Goal: Task Accomplishment & Management: Use online tool/utility

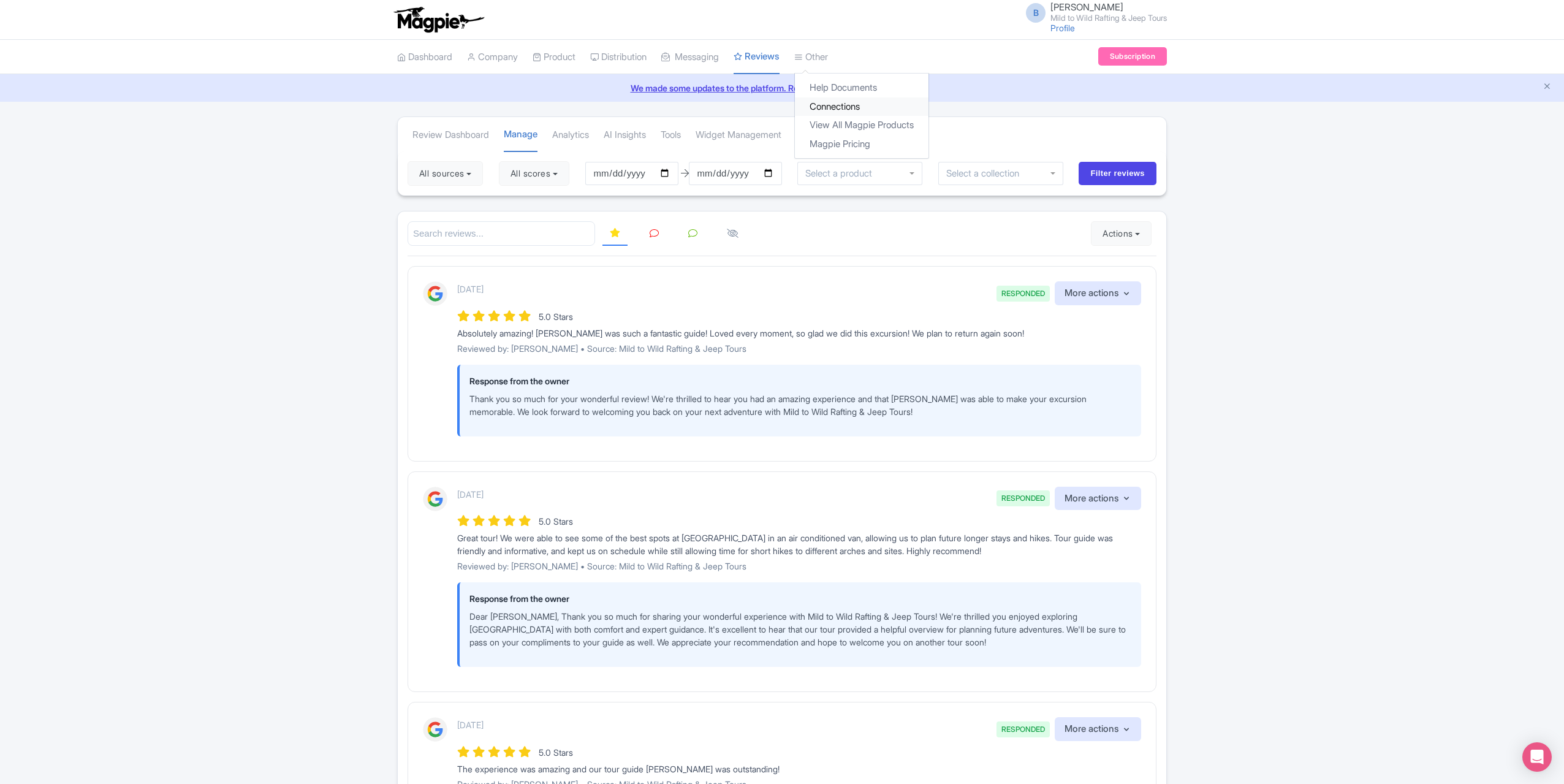
click at [842, 101] on link "Connections" at bounding box center [862, 107] width 134 height 19
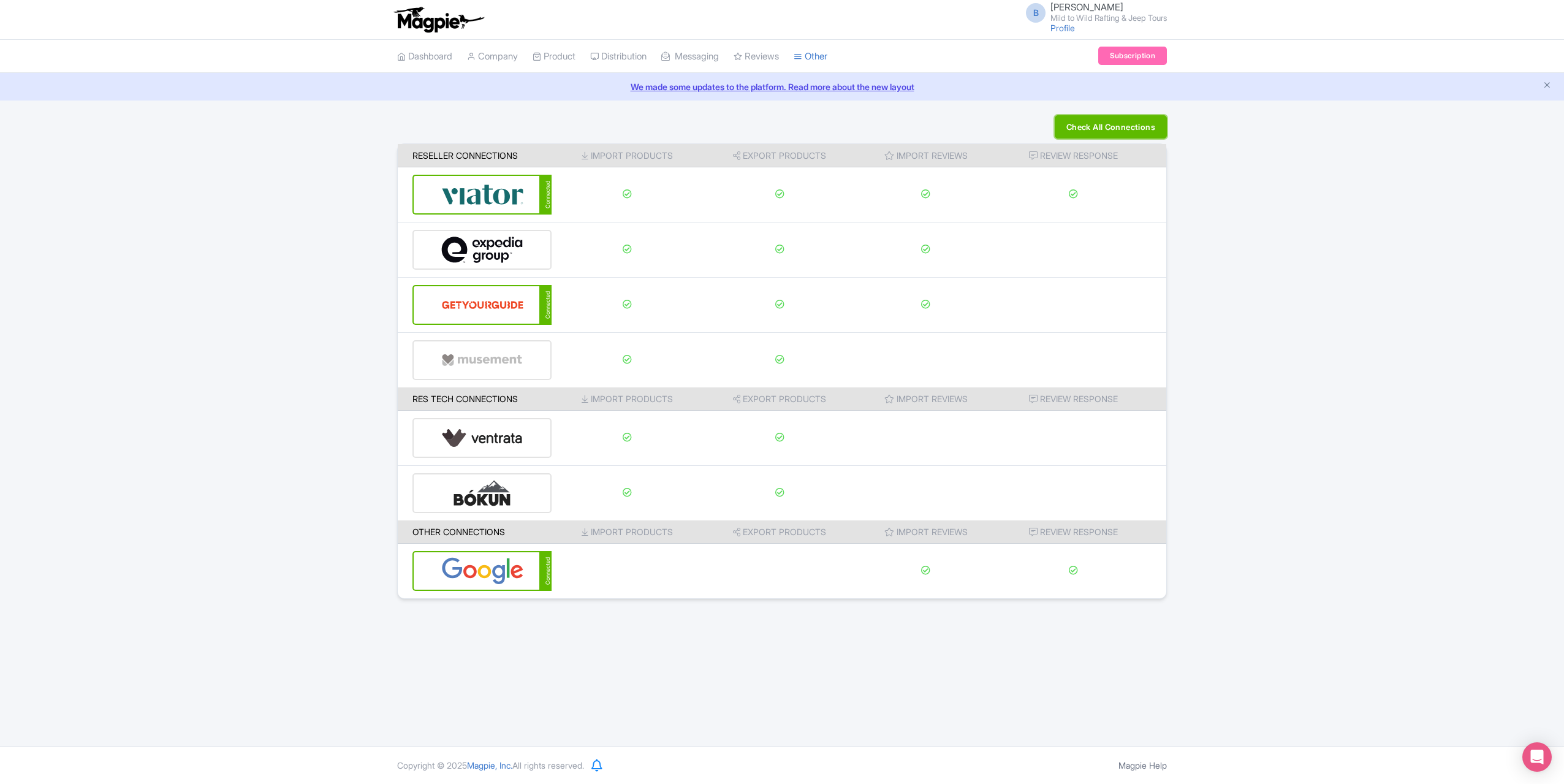
click at [1145, 121] on button "Check All Connections" at bounding box center [1111, 126] width 112 height 23
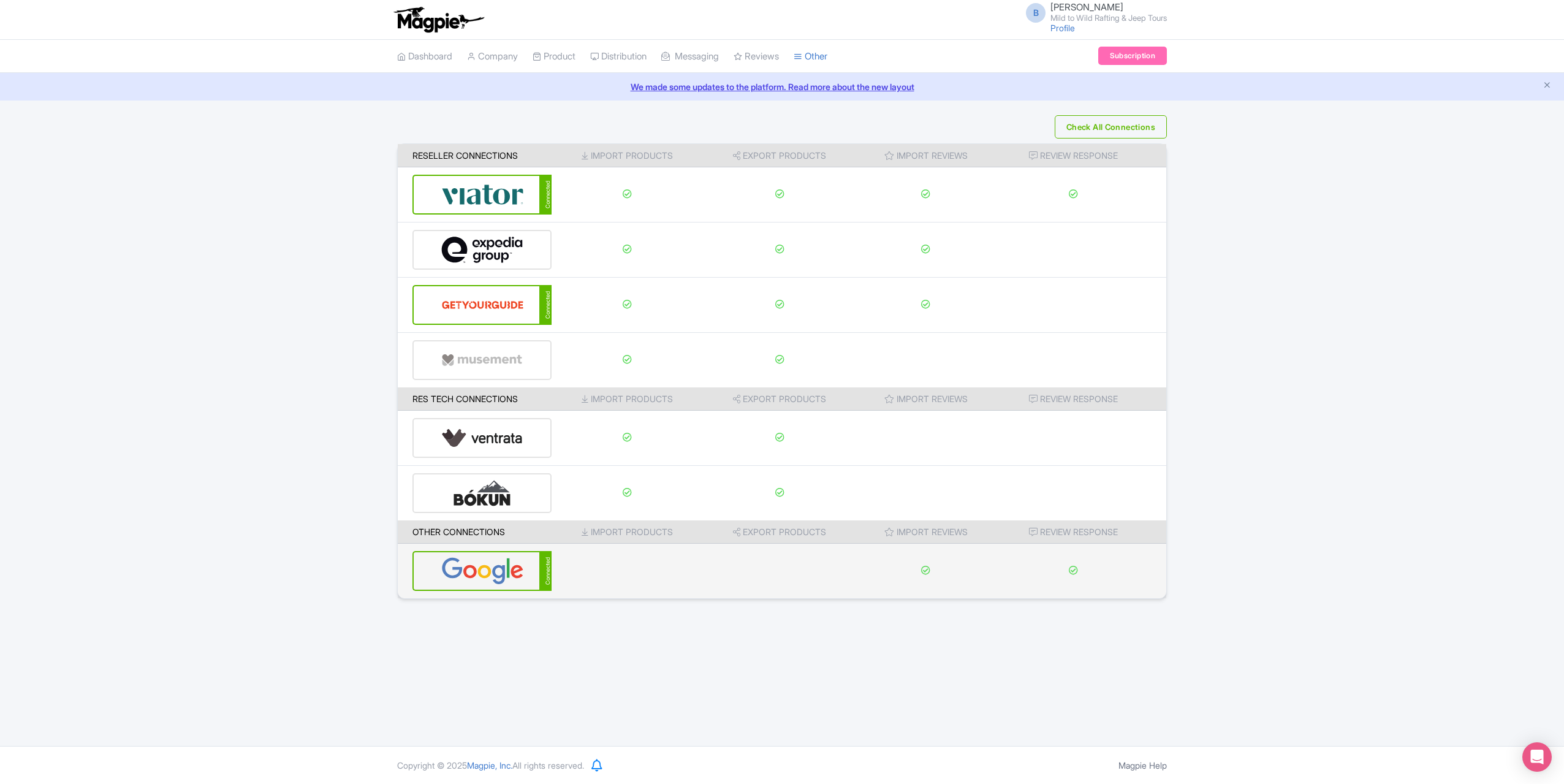
click at [499, 573] on img at bounding box center [483, 571] width 83 height 38
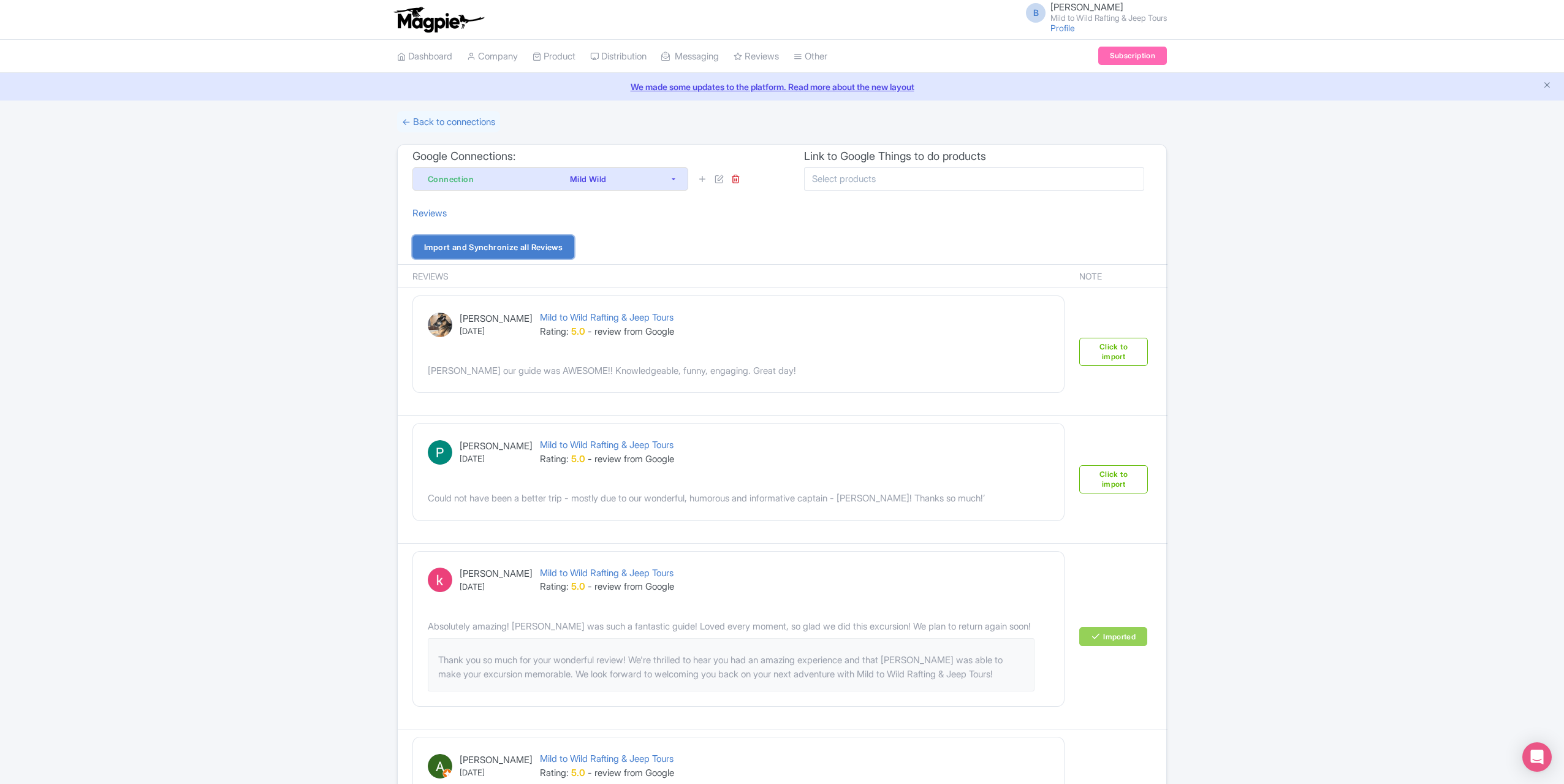
click at [532, 248] on link "Import and Synchronize all Reviews" at bounding box center [493, 247] width 162 height 23
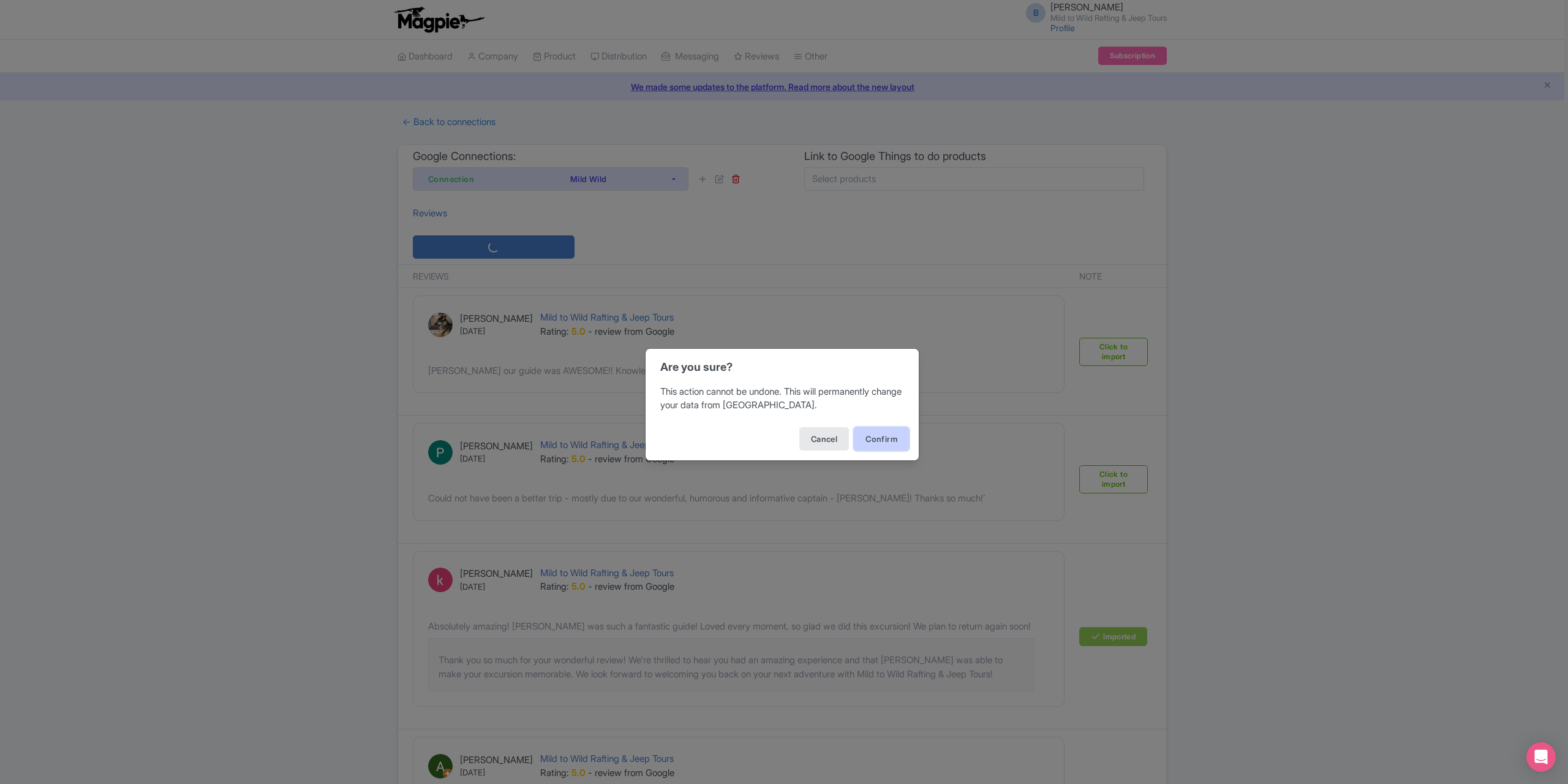
click at [859, 432] on button "Confirm" at bounding box center [881, 439] width 55 height 23
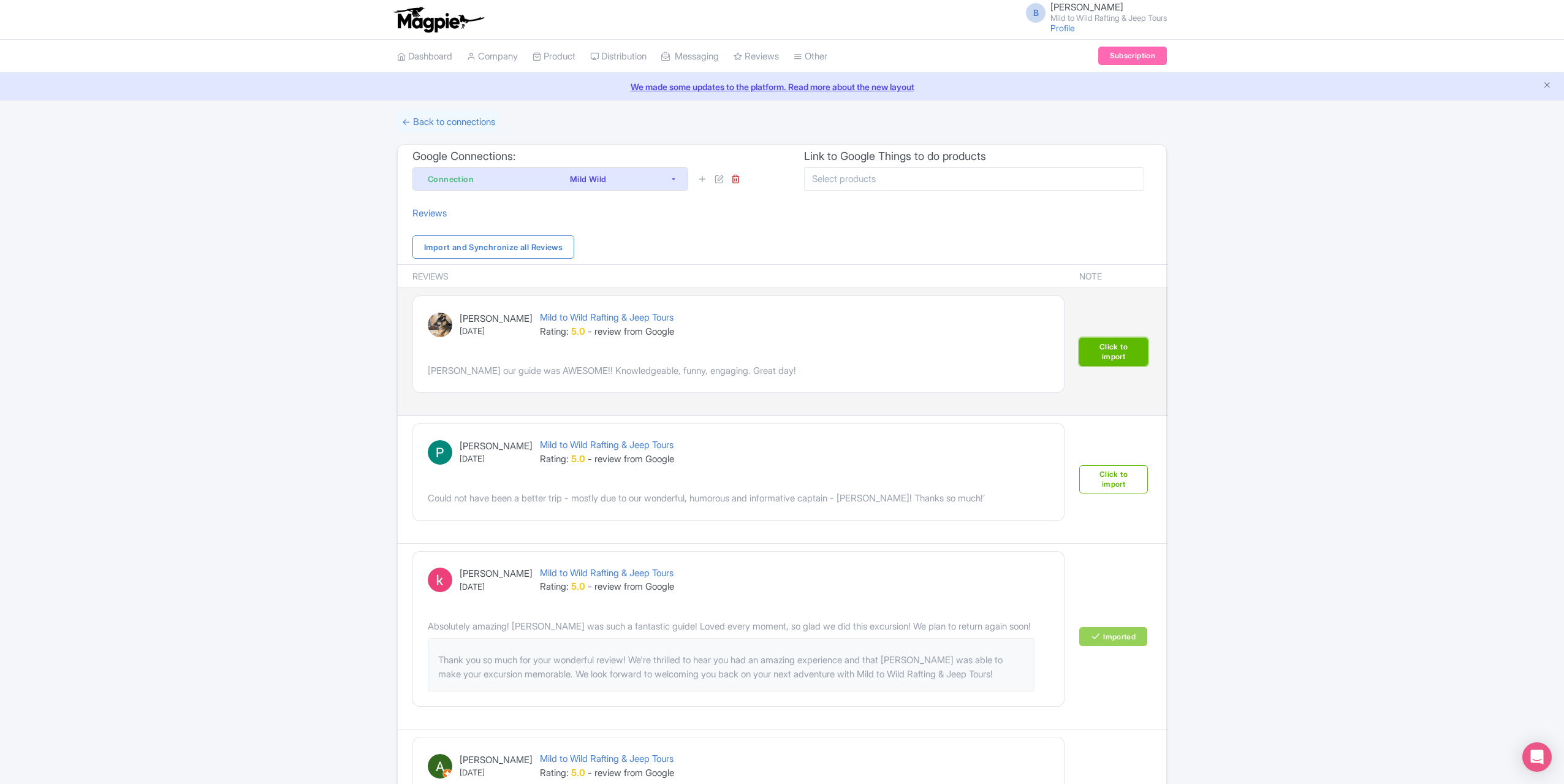
click at [1111, 346] on link "Click to import" at bounding box center [1114, 352] width 69 height 28
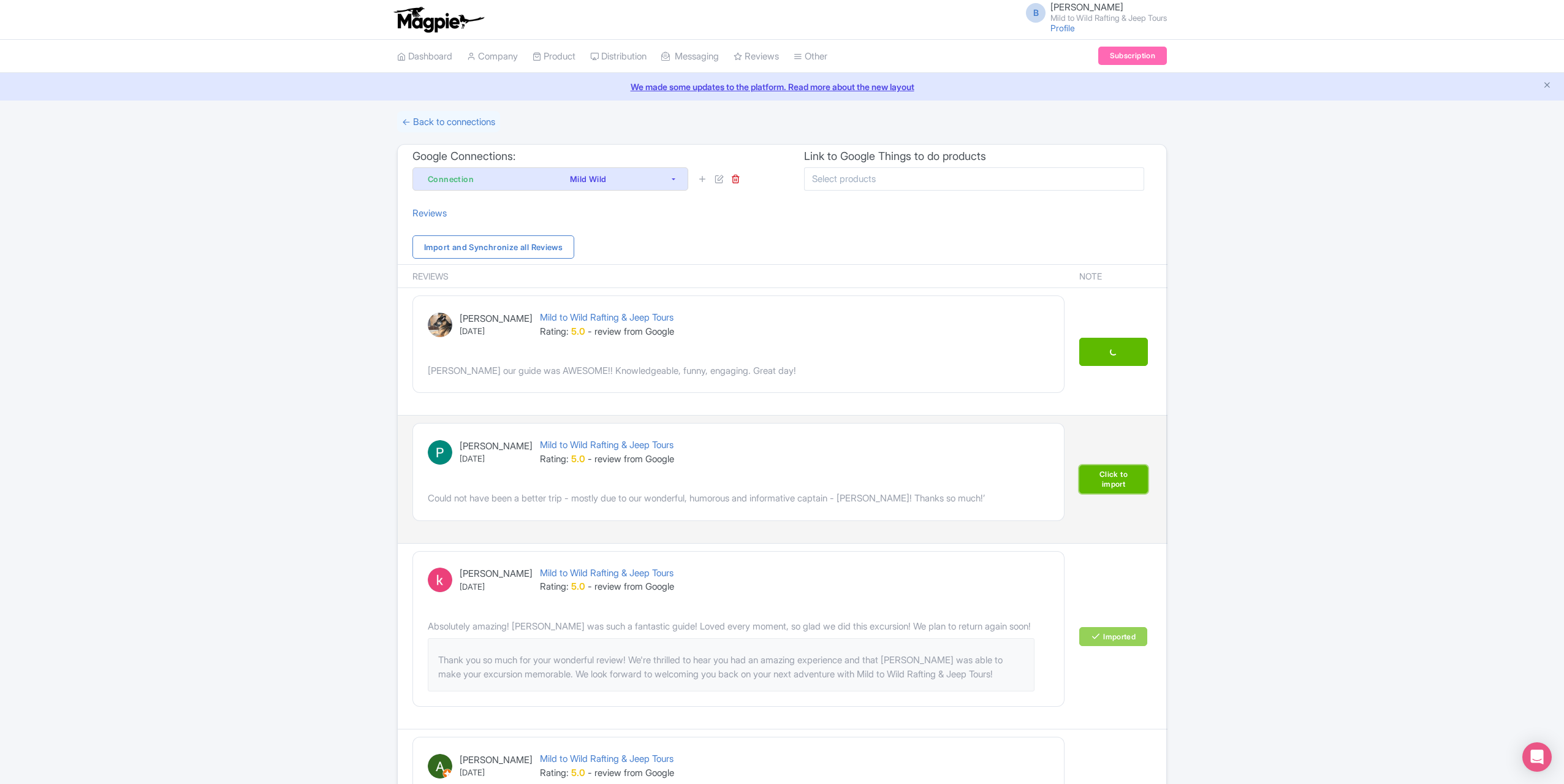
click at [1111, 476] on link "Click to import" at bounding box center [1114, 479] width 69 height 28
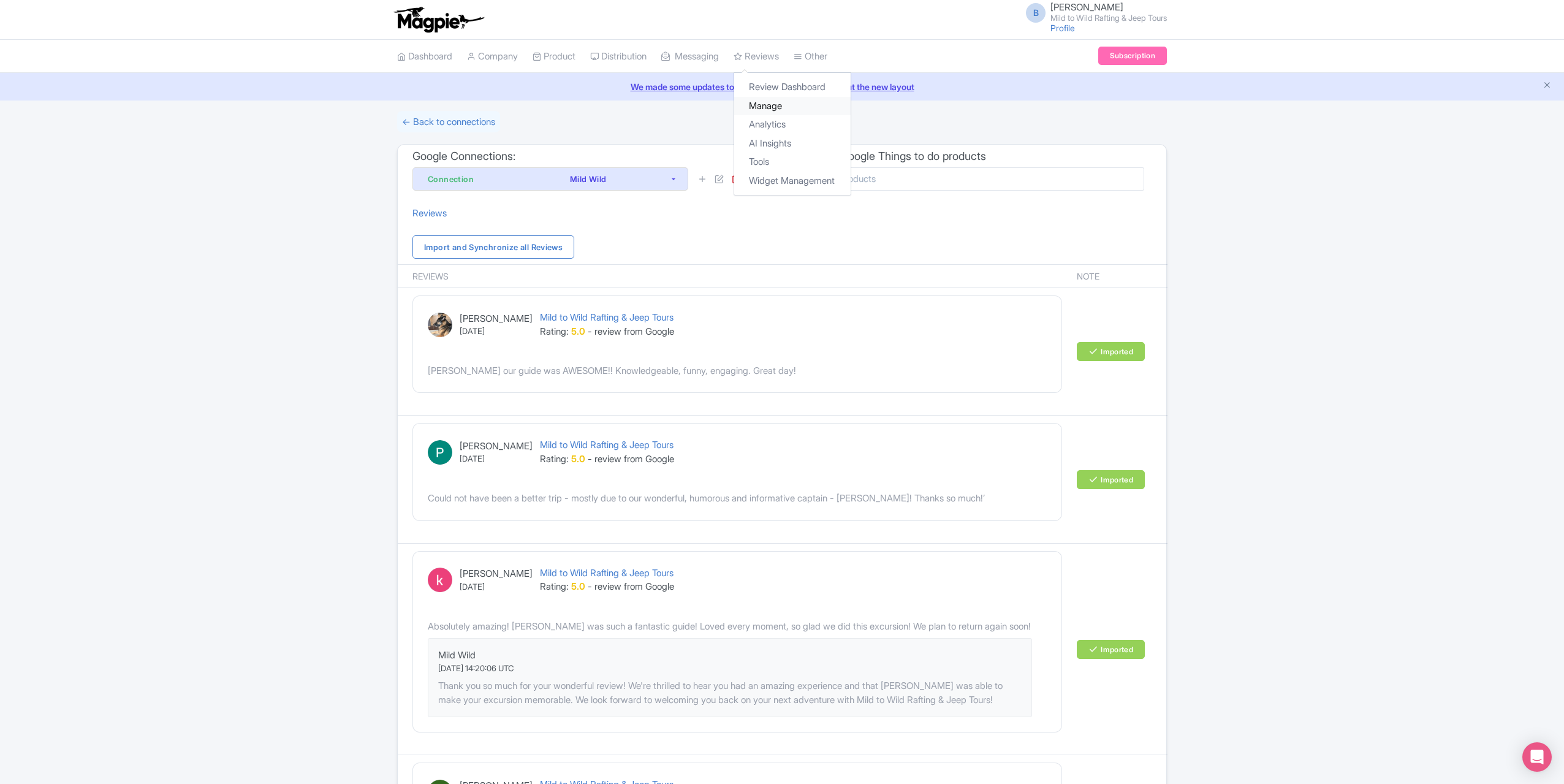
click at [766, 104] on link "Manage" at bounding box center [792, 106] width 116 height 19
